Goal: Task Accomplishment & Management: Complete application form

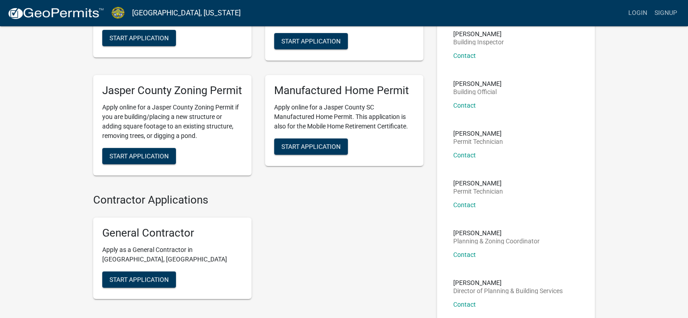
scroll to position [113, 0]
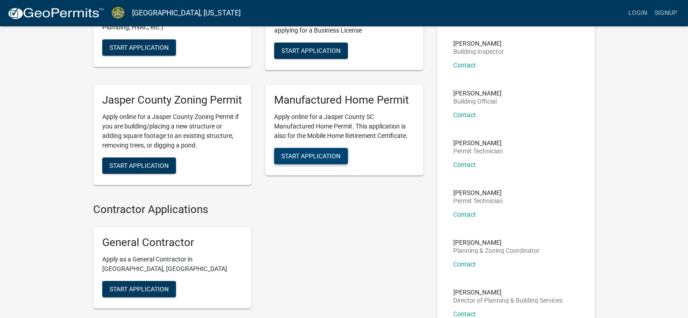
click at [309, 160] on span "Start Application" at bounding box center [310, 155] width 59 height 7
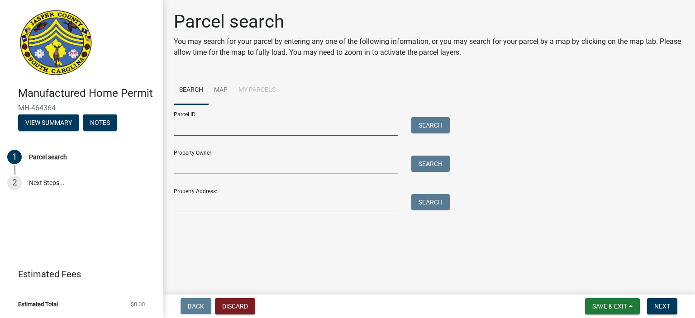
click at [206, 128] on input "Parcel ID:" at bounding box center [286, 126] width 224 height 19
type input "[PHONE_NUMBER]"
click at [419, 124] on button "Search" at bounding box center [430, 125] width 38 height 16
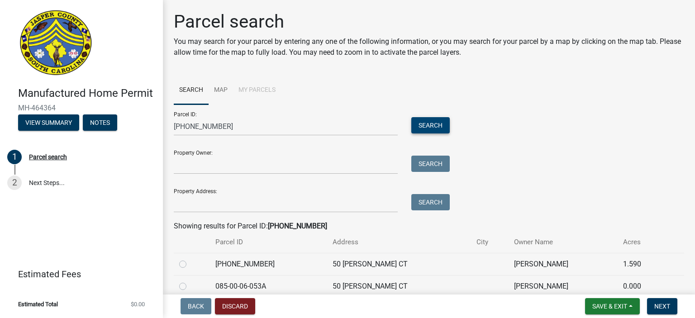
scroll to position [41, 0]
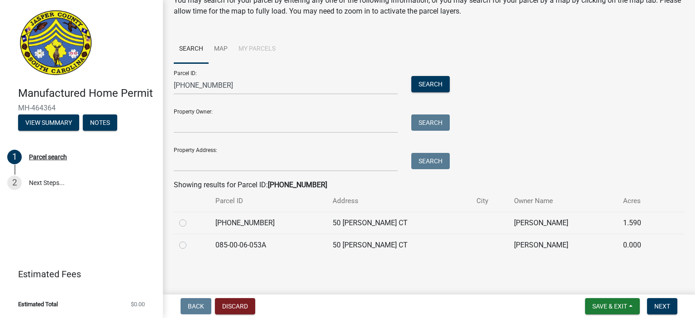
click at [190, 218] on label at bounding box center [190, 218] width 0 height 0
click at [190, 224] on input "radio" at bounding box center [193, 221] width 6 height 6
radio input "true"
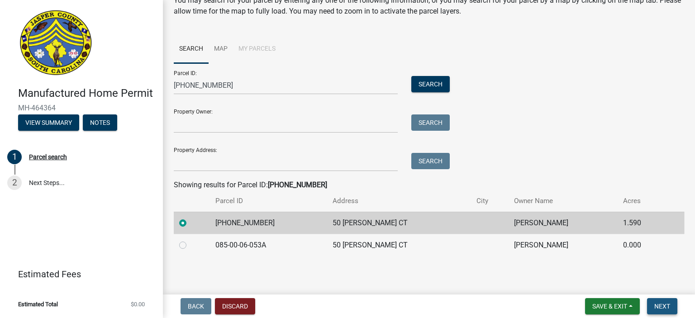
click at [663, 309] on span "Next" at bounding box center [662, 306] width 16 height 7
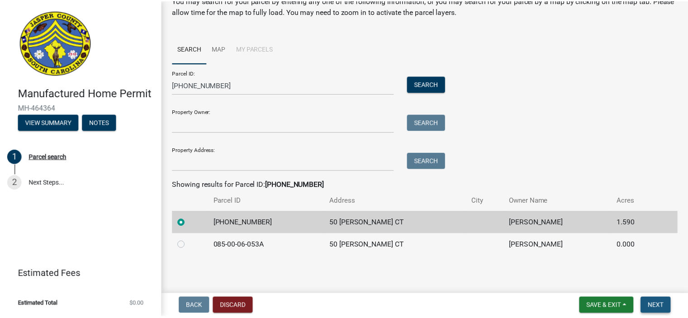
scroll to position [0, 0]
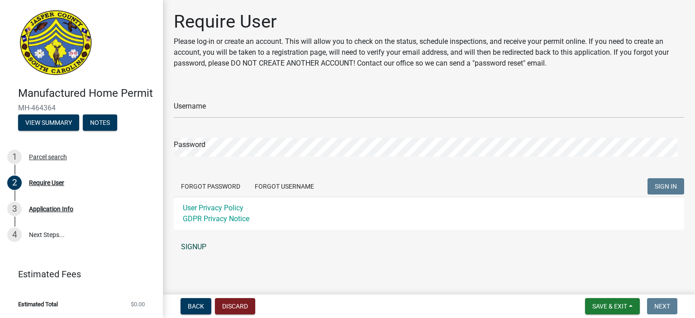
click at [196, 244] on link "SIGNUP" at bounding box center [429, 247] width 510 height 18
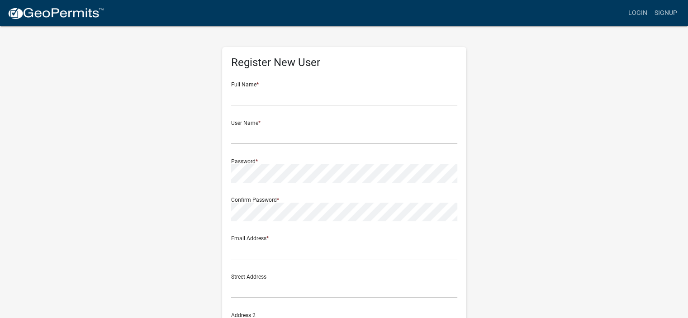
click at [229, 87] on div "Register New User Full Name * User Name * Password * Confirm Password * Email A…" at bounding box center [344, 263] width 244 height 432
click at [253, 90] on input "text" at bounding box center [344, 96] width 226 height 19
type input "Sue D'Agostino"
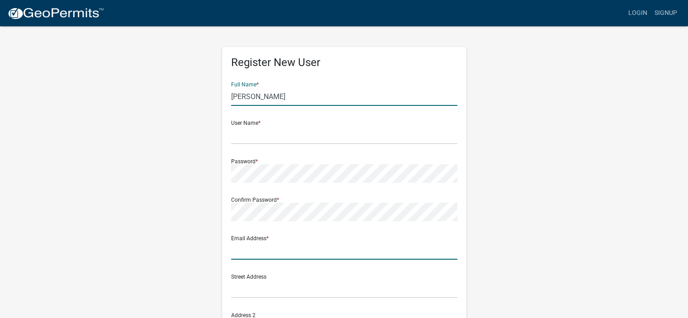
type input "[EMAIL_ADDRESS][DOMAIN_NAME]"
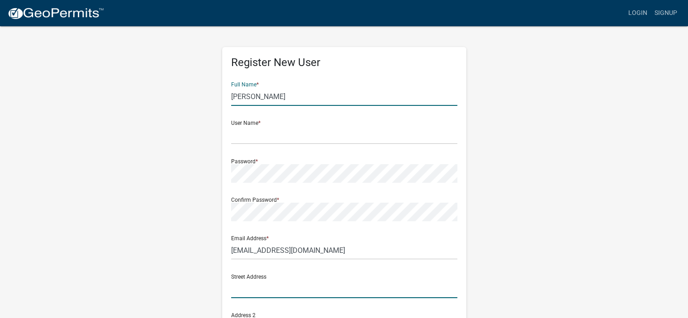
type input "115-D Library Hill Lane"
type input "Lexington"
type input "SC"
type input "29073"
type input "8033155004"
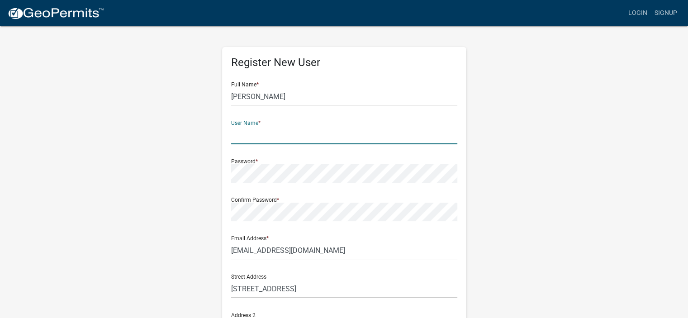
click at [271, 131] on input "text" at bounding box center [344, 135] width 226 height 19
type input "P"
type input "[EMAIL_ADDRESS][DOMAIN_NAME]"
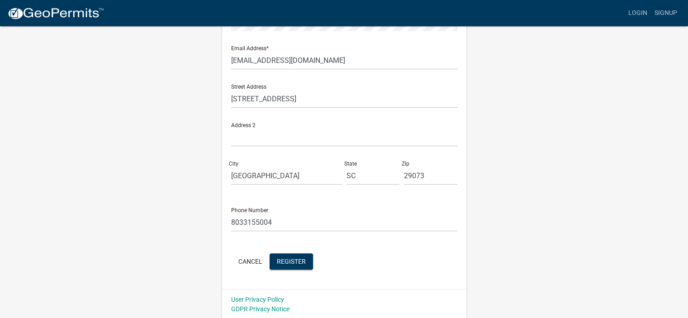
scroll to position [191, 0]
click at [276, 256] on button "Register" at bounding box center [291, 260] width 43 height 16
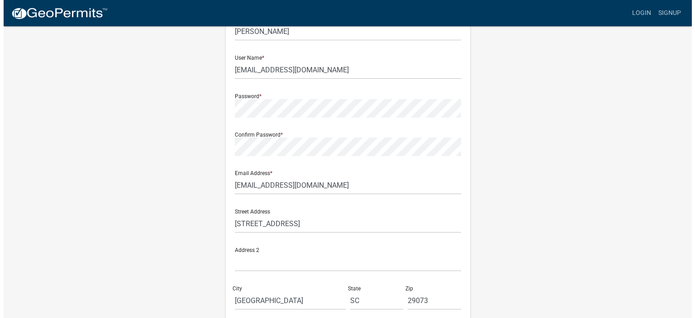
scroll to position [0, 0]
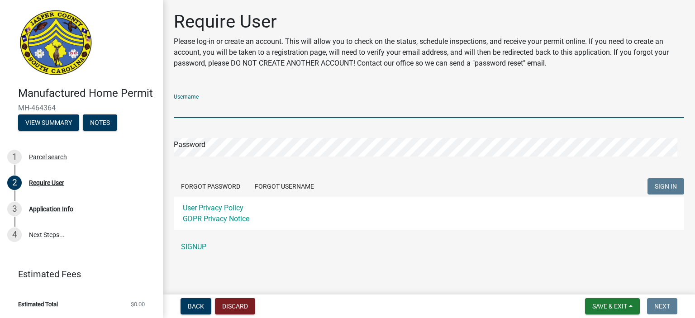
click at [208, 111] on input "Username" at bounding box center [429, 109] width 510 height 19
type input "[EMAIL_ADDRESS][DOMAIN_NAME]"
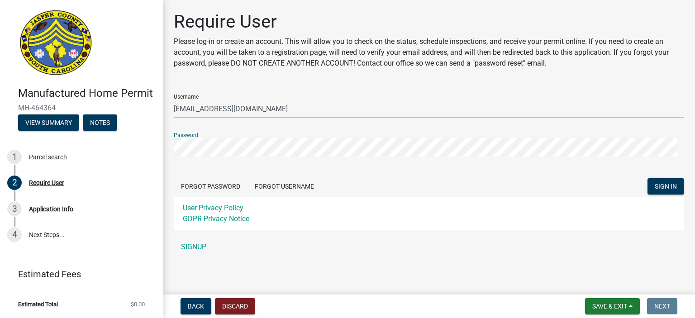
click at [647, 178] on button "SIGN IN" at bounding box center [665, 186] width 37 height 16
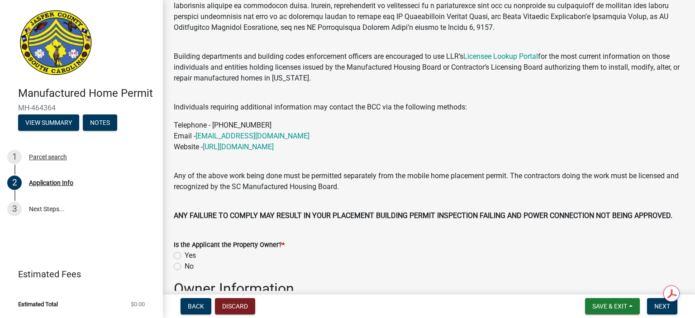
scroll to position [181, 0]
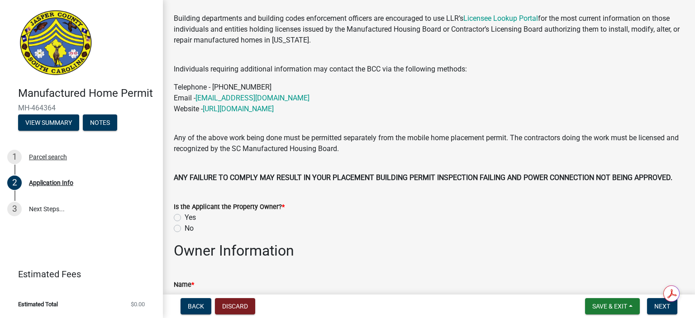
click at [185, 219] on label "Yes" at bounding box center [190, 217] width 11 height 11
click at [185, 218] on input "Yes" at bounding box center [188, 215] width 6 height 6
radio input "true"
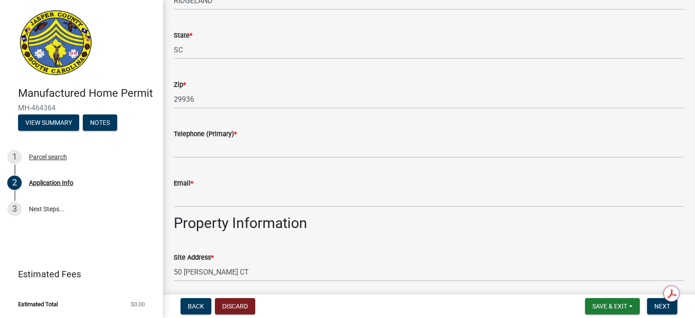
scroll to position [588, 0]
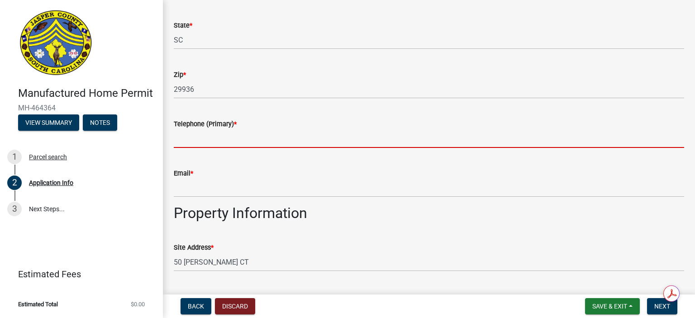
click at [228, 137] on input "Telephone (Primary) *" at bounding box center [429, 138] width 510 height 19
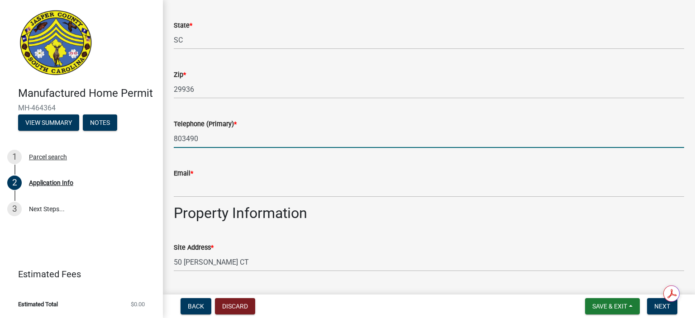
type input "8034901817"
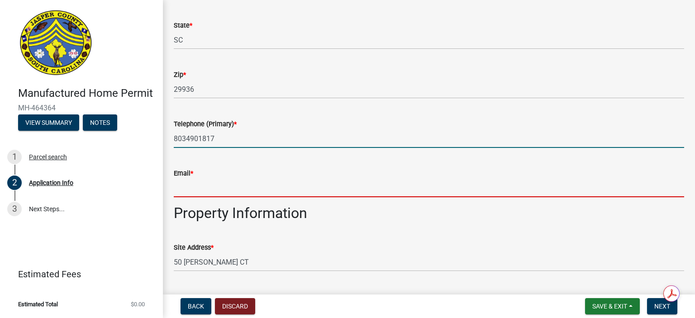
type input "[EMAIL_ADDRESS][DOMAIN_NAME]"
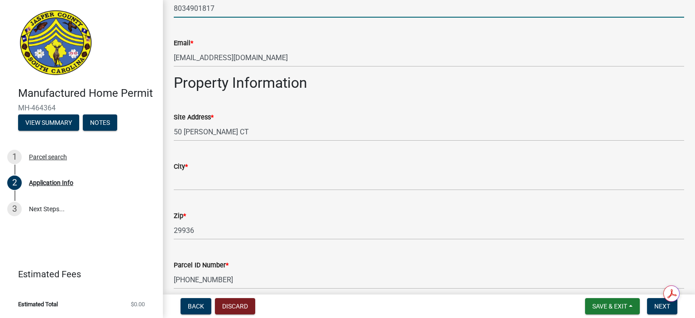
scroll to position [724, 0]
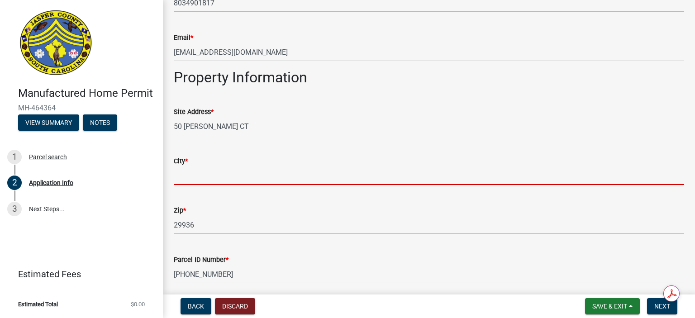
click at [258, 168] on input "City *" at bounding box center [429, 175] width 510 height 19
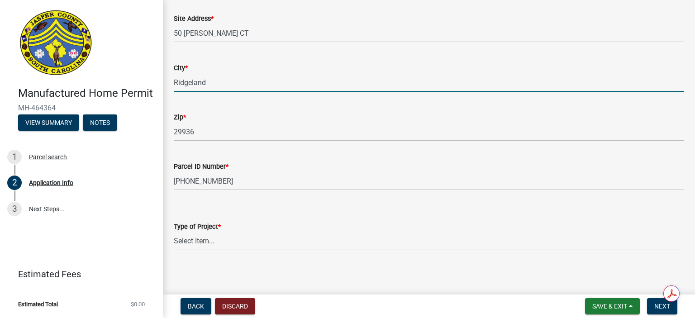
scroll to position [820, 0]
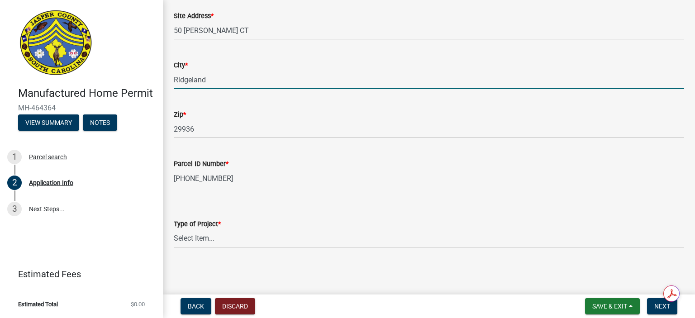
type input "Ridgeland"
click at [201, 224] on label "Type of Project *" at bounding box center [197, 224] width 47 height 6
click at [201, 229] on select "Select Item... Manufactured Home Installation Mobile Home Retirement - Certific…" at bounding box center [429, 238] width 510 height 19
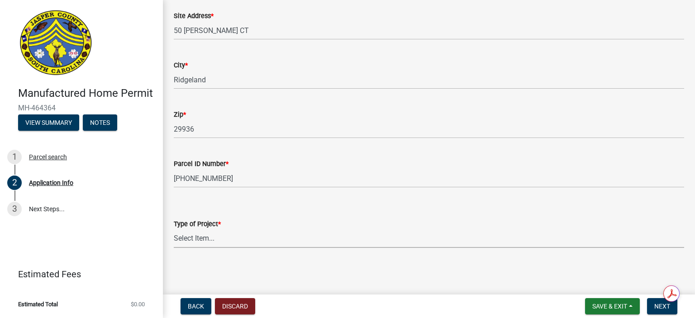
click at [200, 236] on select "Select Item... Manufactured Home Installation Mobile Home Retirement - Certific…" at bounding box center [429, 238] width 510 height 19
click at [174, 229] on select "Select Item... Manufactured Home Installation Mobile Home Retirement - Certific…" at bounding box center [429, 238] width 510 height 19
select select "3d2007da-25bb-4e50-9e52-879bc2fe14a7"
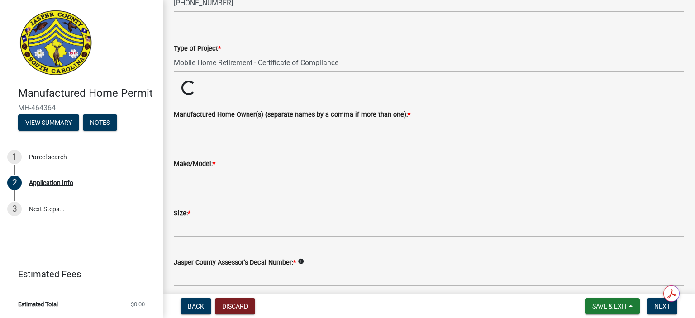
scroll to position [1001, 0]
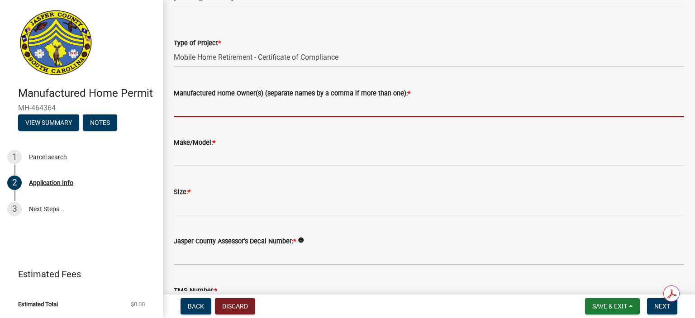
click at [184, 110] on input "Manufactured Home Owner(s) (separate names by a comma if more than one): *" at bounding box center [429, 108] width 510 height 19
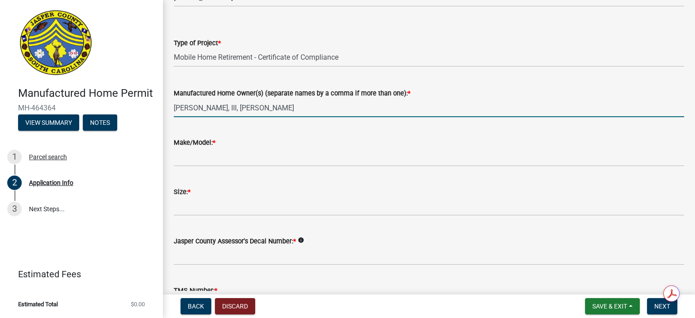
type input "[PERSON_NAME], III, [PERSON_NAME]"
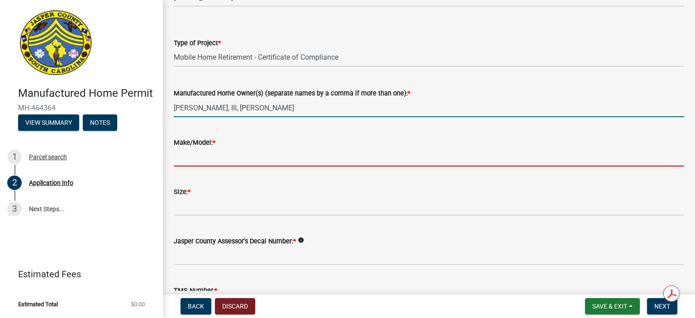
click at [182, 154] on input "Make/Model: *" at bounding box center [429, 157] width 510 height 19
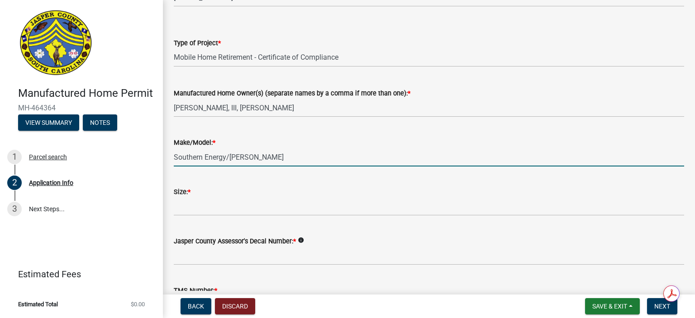
type input "Southern Energy/[PERSON_NAME]"
click at [209, 194] on div "Size: *" at bounding box center [429, 191] width 510 height 11
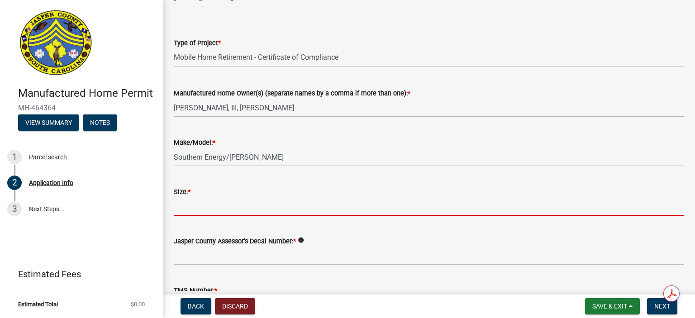
click at [204, 211] on input "Size: *" at bounding box center [429, 206] width 510 height 19
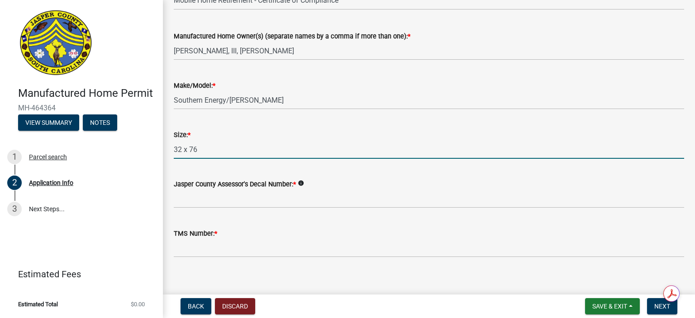
scroll to position [1066, 0]
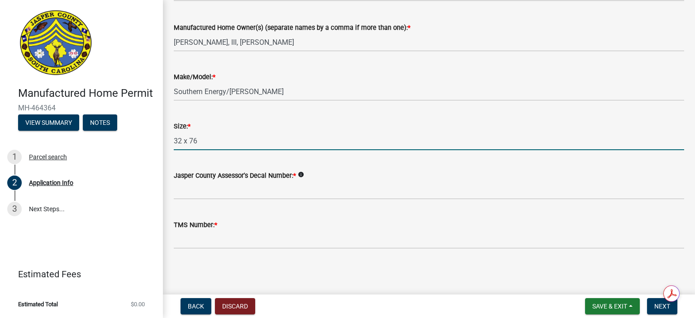
type input "32 x 76"
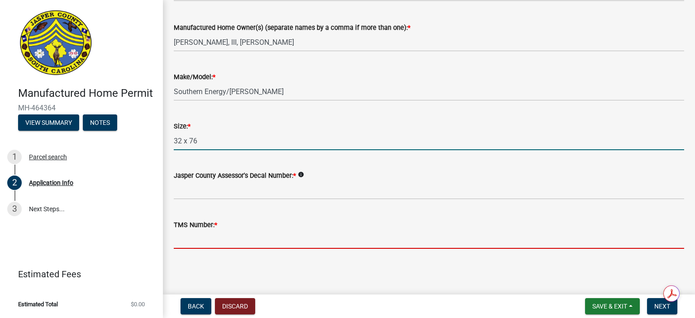
click at [199, 239] on input "TMS Number: *" at bounding box center [429, 239] width 510 height 19
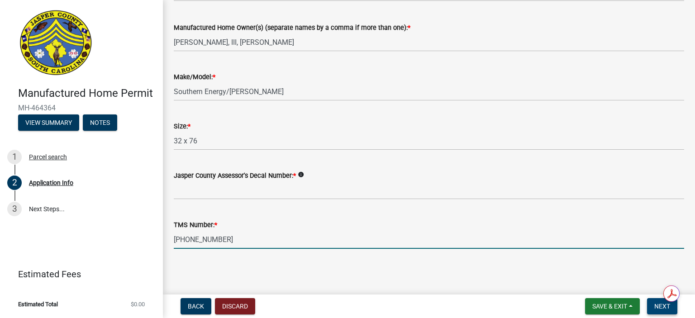
type input "[PHONE_NUMBER]"
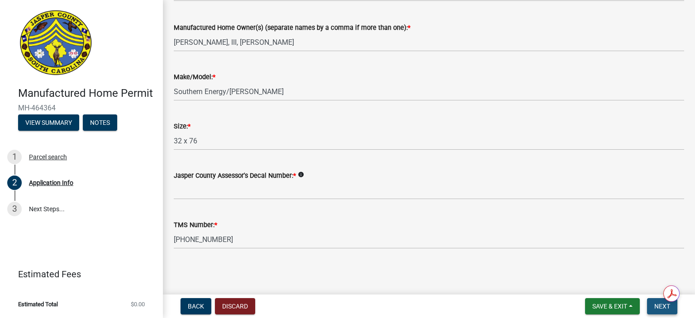
click at [653, 308] on button "Next" at bounding box center [662, 306] width 30 height 16
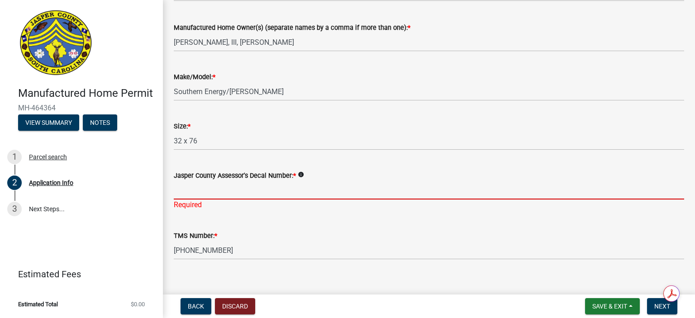
click at [190, 192] on input "Jasper County Assessor's Decal Number: *" at bounding box center [429, 190] width 510 height 19
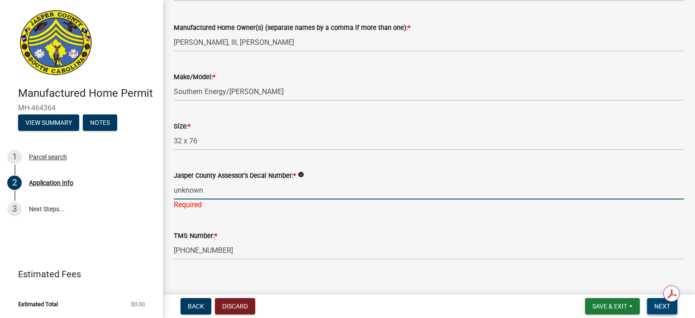
type input "unknown"
click at [661, 304] on span "Next" at bounding box center [662, 306] width 16 height 7
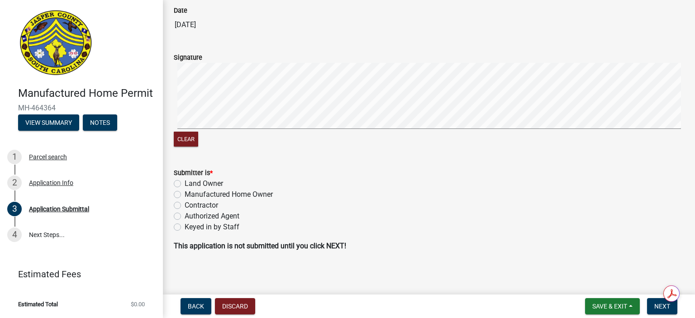
scroll to position [123, 0]
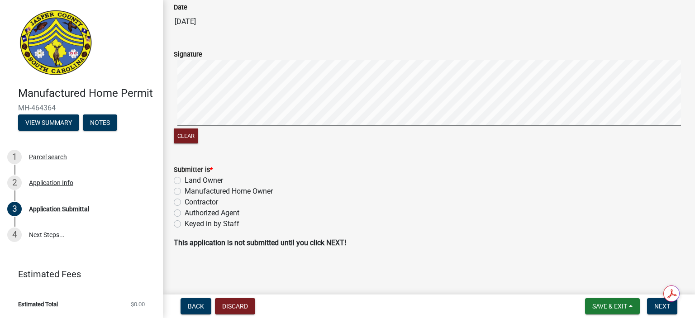
click at [185, 215] on label "Authorized Agent" at bounding box center [212, 213] width 55 height 11
click at [185, 214] on input "Authorized Agent" at bounding box center [188, 211] width 6 height 6
radio input "true"
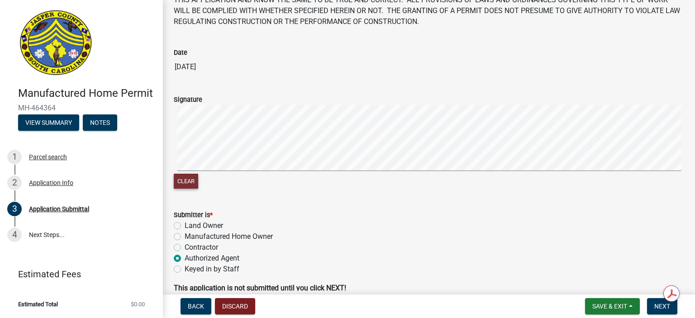
click at [188, 176] on button "Clear" at bounding box center [186, 181] width 24 height 15
click at [193, 177] on button "Clear" at bounding box center [186, 181] width 24 height 15
click at [234, 182] on div "Clear" at bounding box center [429, 148] width 510 height 86
click at [190, 176] on button "Clear" at bounding box center [186, 181] width 24 height 15
click at [187, 181] on button "Clear" at bounding box center [186, 181] width 24 height 15
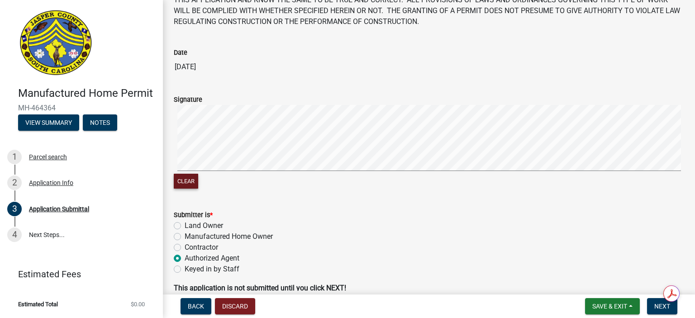
click at [188, 184] on button "Clear" at bounding box center [186, 181] width 24 height 15
click at [183, 184] on button "Clear" at bounding box center [186, 181] width 24 height 15
click at [191, 181] on button "Clear" at bounding box center [186, 181] width 24 height 15
click at [188, 182] on button "Clear" at bounding box center [186, 181] width 24 height 15
click at [190, 179] on button "Clear" at bounding box center [186, 181] width 24 height 15
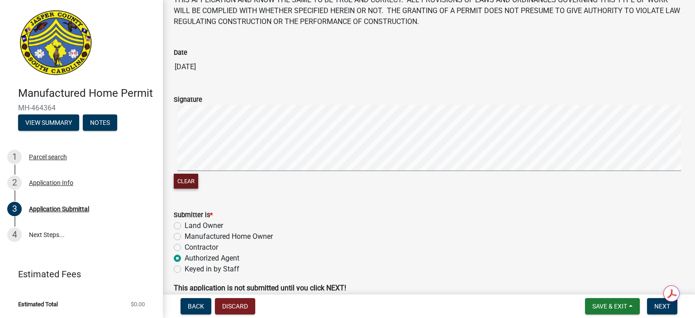
click at [184, 185] on button "Clear" at bounding box center [186, 181] width 24 height 15
click at [191, 181] on button "Clear" at bounding box center [186, 181] width 24 height 15
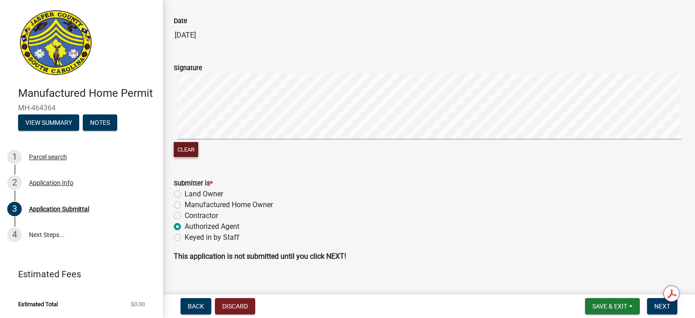
scroll to position [123, 0]
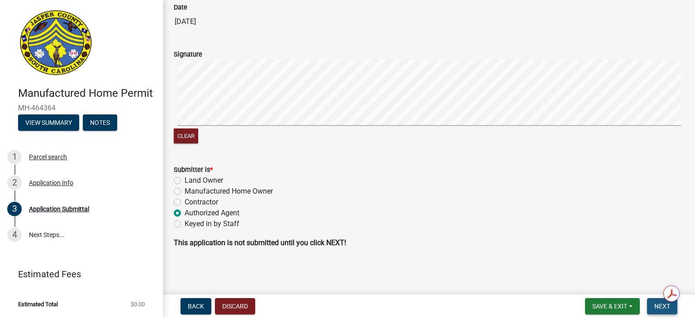
click at [657, 304] on span "Next" at bounding box center [662, 306] width 16 height 7
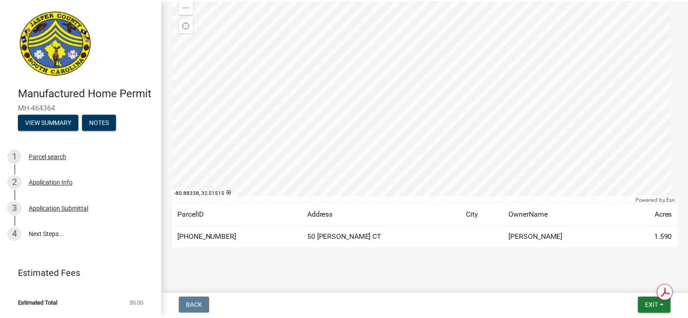
scroll to position [141, 0]
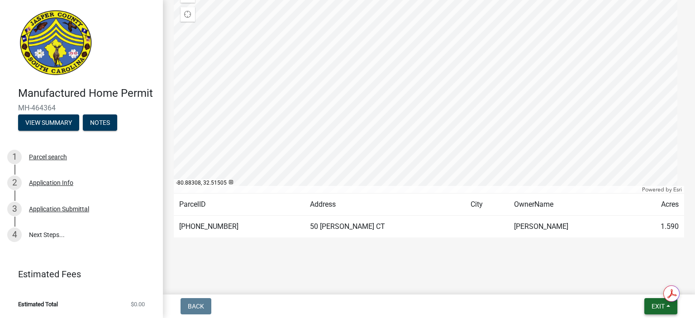
click at [659, 307] on span "Exit" at bounding box center [658, 306] width 13 height 7
click at [649, 282] on button "Save & Exit" at bounding box center [641, 283] width 72 height 22
